Goal: Find specific page/section

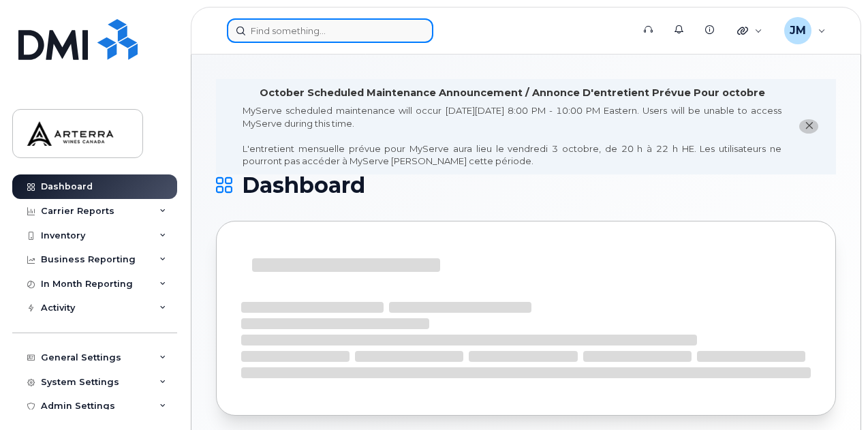
drag, startPoint x: 0, startPoint y: 0, endPoint x: 326, endPoint y: 27, distance: 326.8
click at [326, 27] on input at bounding box center [330, 30] width 206 height 25
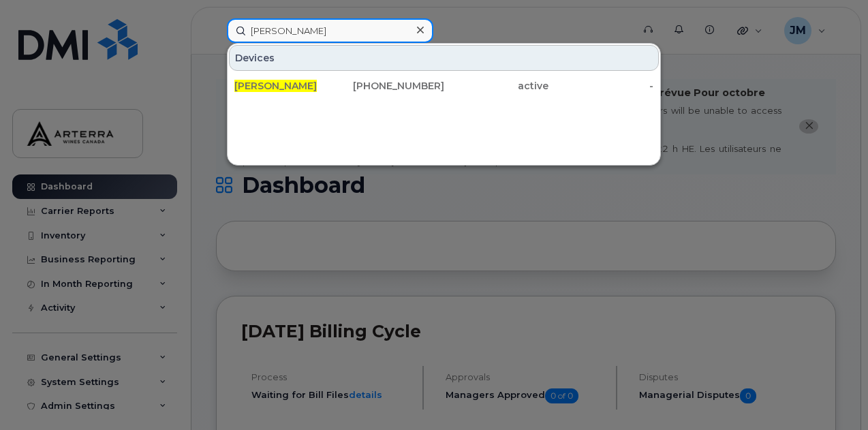
type input "david small"
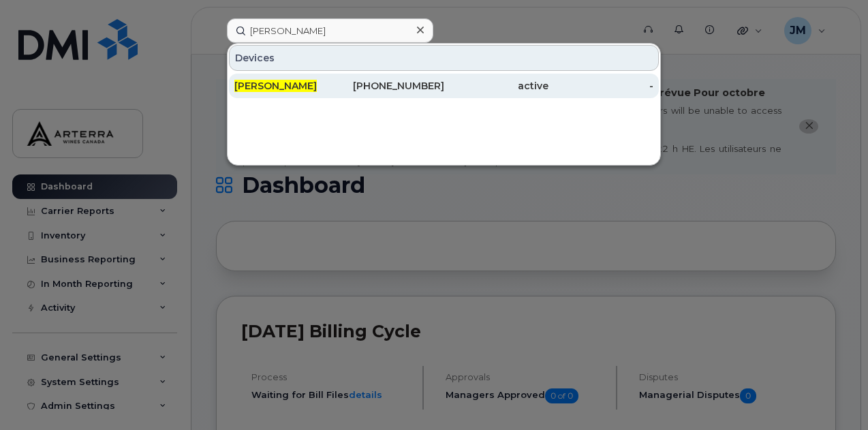
click at [258, 83] on span "[PERSON_NAME]" at bounding box center [275, 86] width 82 height 12
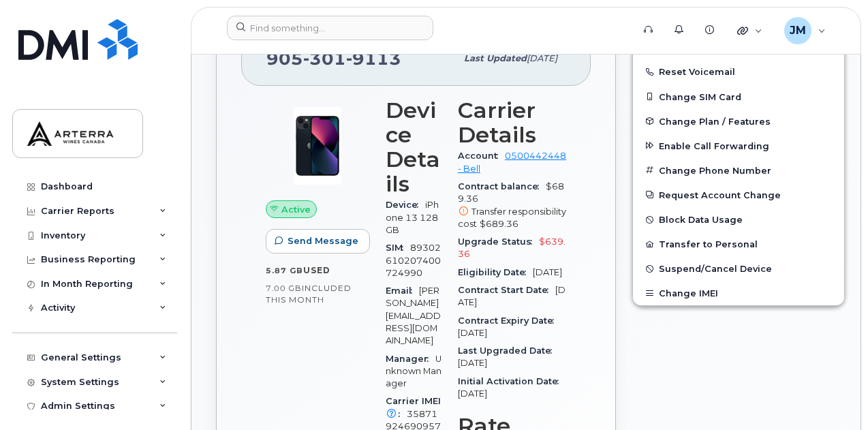
scroll to position [409, 0]
